Goal: Register for event/course

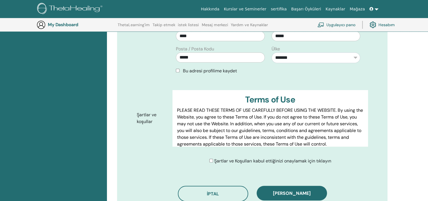
scroll to position [267, 0]
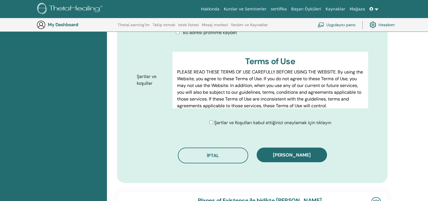
drag, startPoint x: 287, startPoint y: 143, endPoint x: 221, endPoint y: 117, distance: 70.7
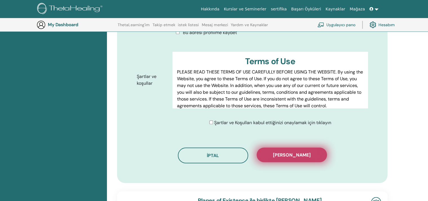
click at [298, 150] on button "[PERSON_NAME]" at bounding box center [292, 155] width 70 height 15
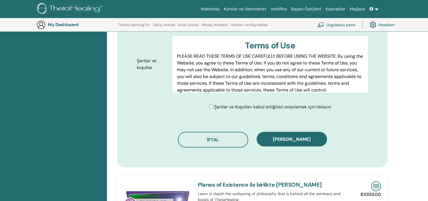
scroll to position [323, 0]
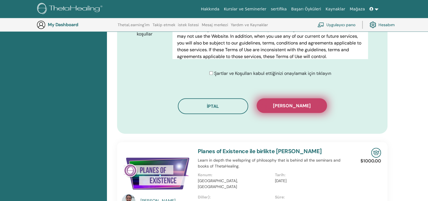
click at [312, 98] on button "Kaydı onayla" at bounding box center [292, 105] width 70 height 15
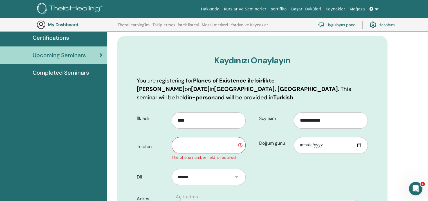
scroll to position [42, 0]
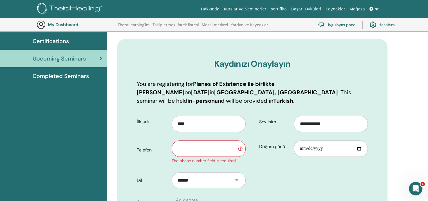
click at [219, 141] on input "text" at bounding box center [209, 149] width 74 height 16
type input "**********"
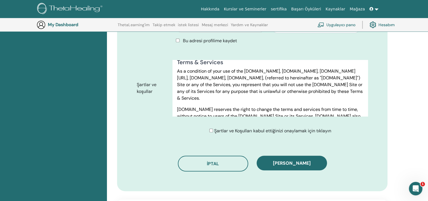
scroll to position [295, 0]
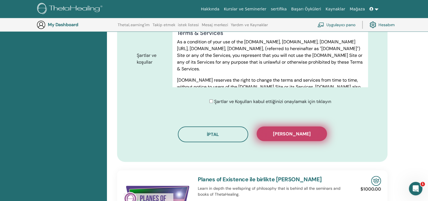
click at [300, 131] on span "Kaydı onayla" at bounding box center [292, 134] width 38 height 6
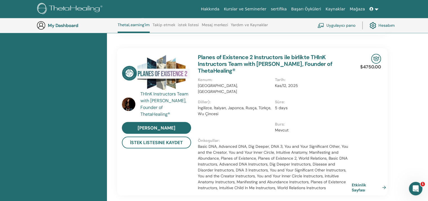
scroll to position [493, 0]
